Goal: Navigation & Orientation: Find specific page/section

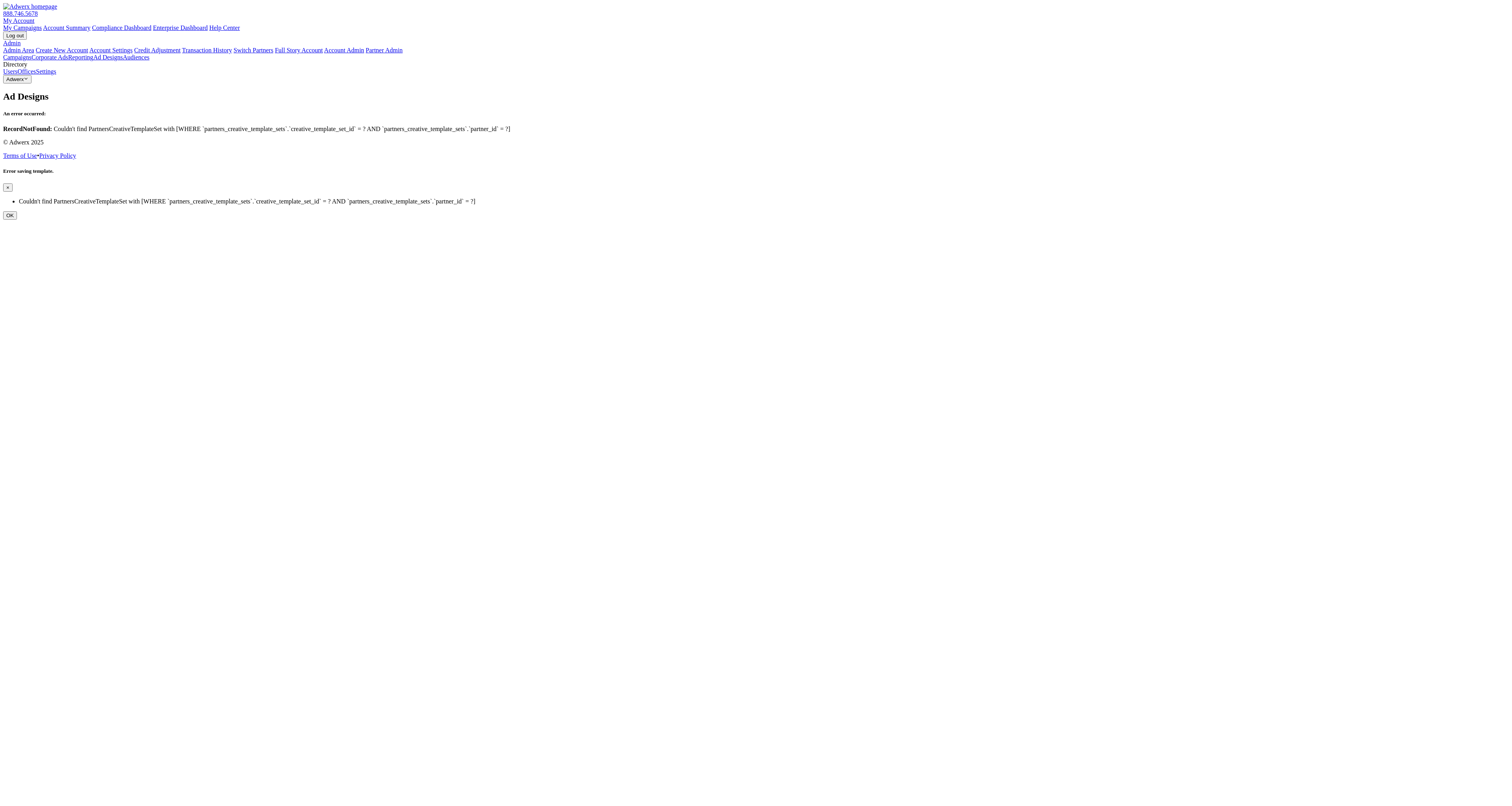
click at [17, 212] on button "OK" at bounding box center [10, 216] width 14 height 9
click at [35, 17] on link "My Account" at bounding box center [19, 20] width 31 height 7
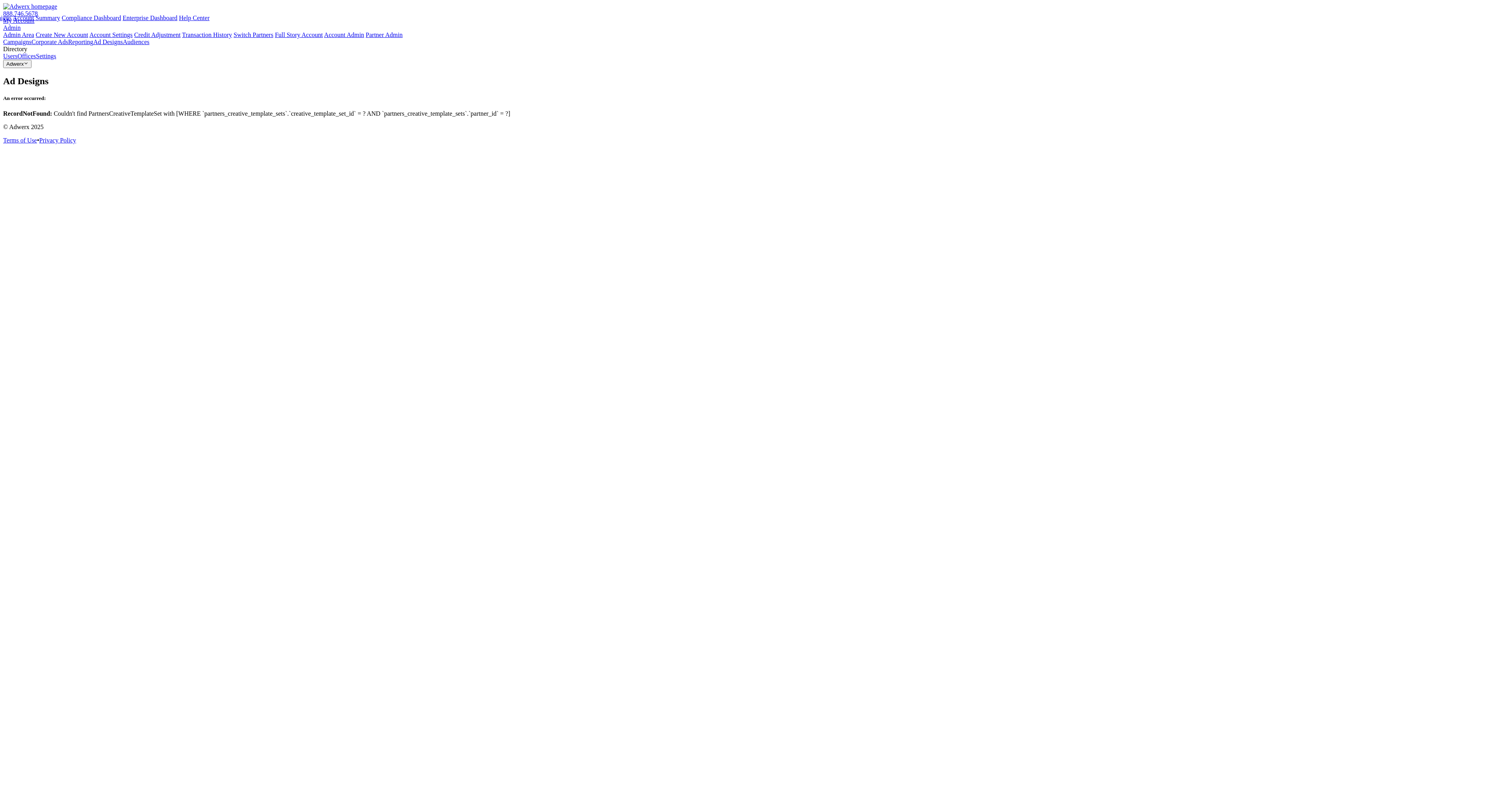
drag, startPoint x: 1398, startPoint y: 29, endPoint x: 1366, endPoint y: 50, distance: 38.3
